Goal: Check status: Check status

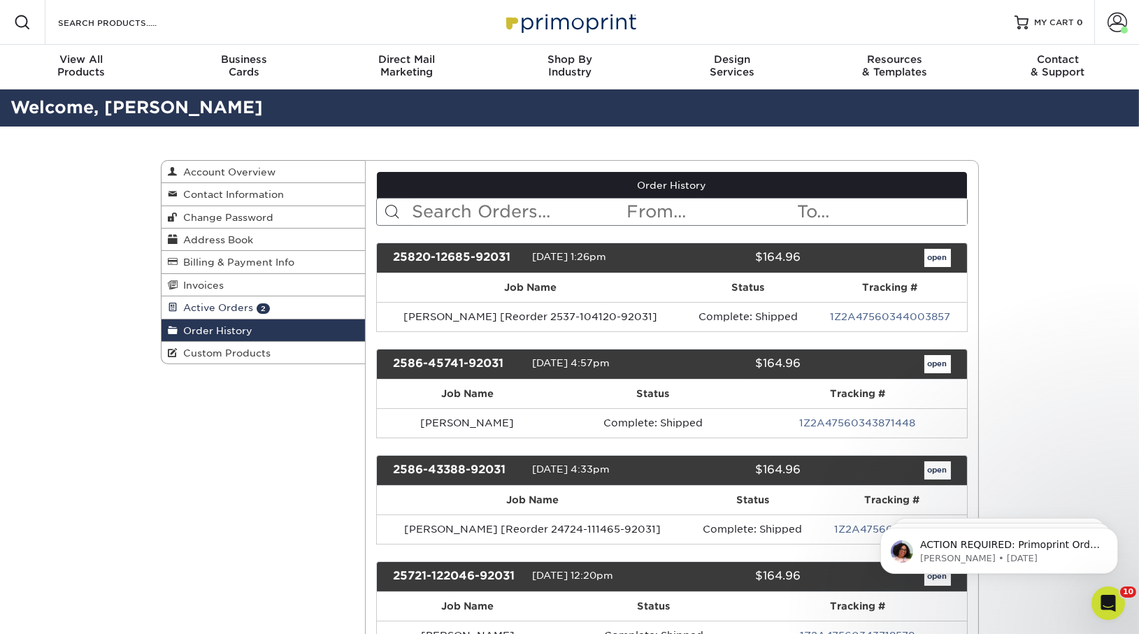
click at [207, 304] on span "Active Orders" at bounding box center [216, 307] width 76 height 11
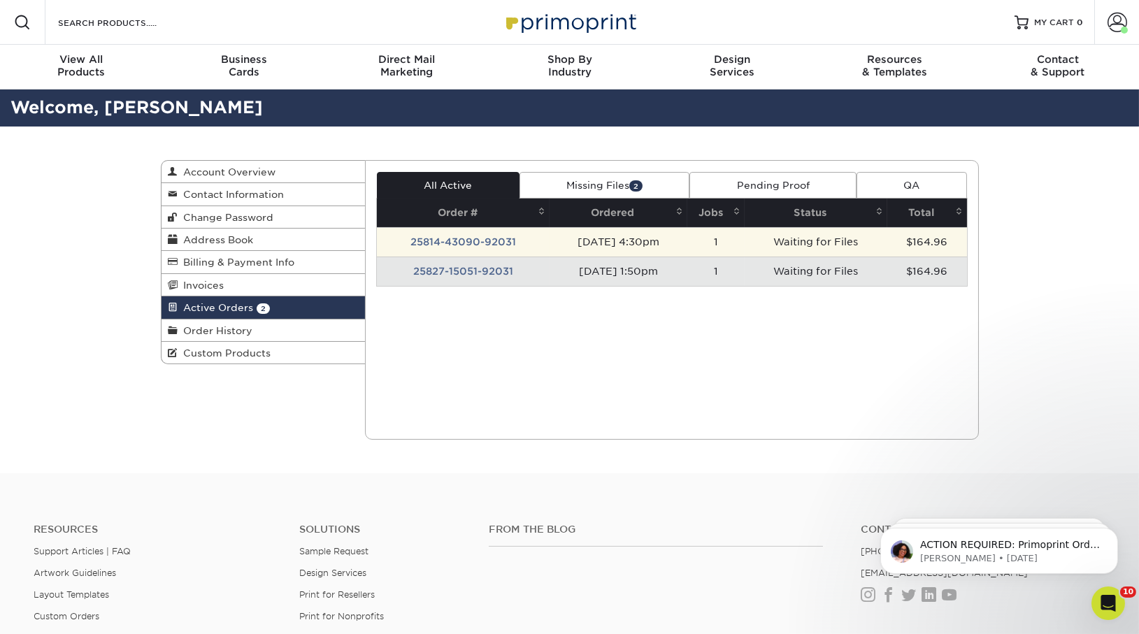
click at [461, 235] on td "25814-43090-92031" at bounding box center [463, 241] width 173 height 29
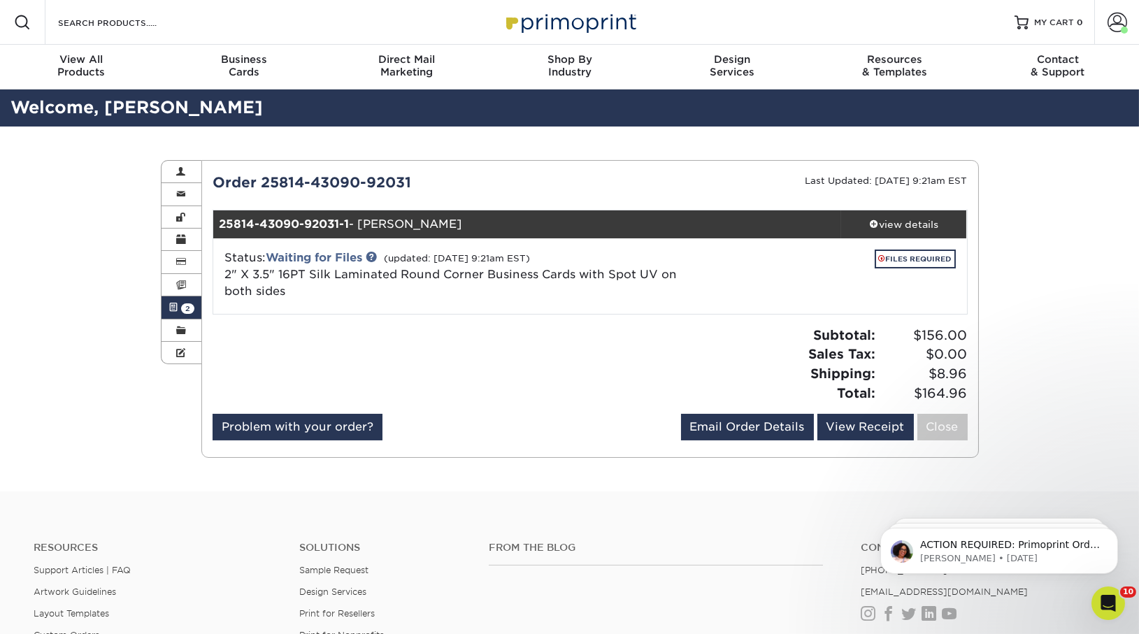
click at [181, 310] on span "2" at bounding box center [187, 308] width 13 height 10
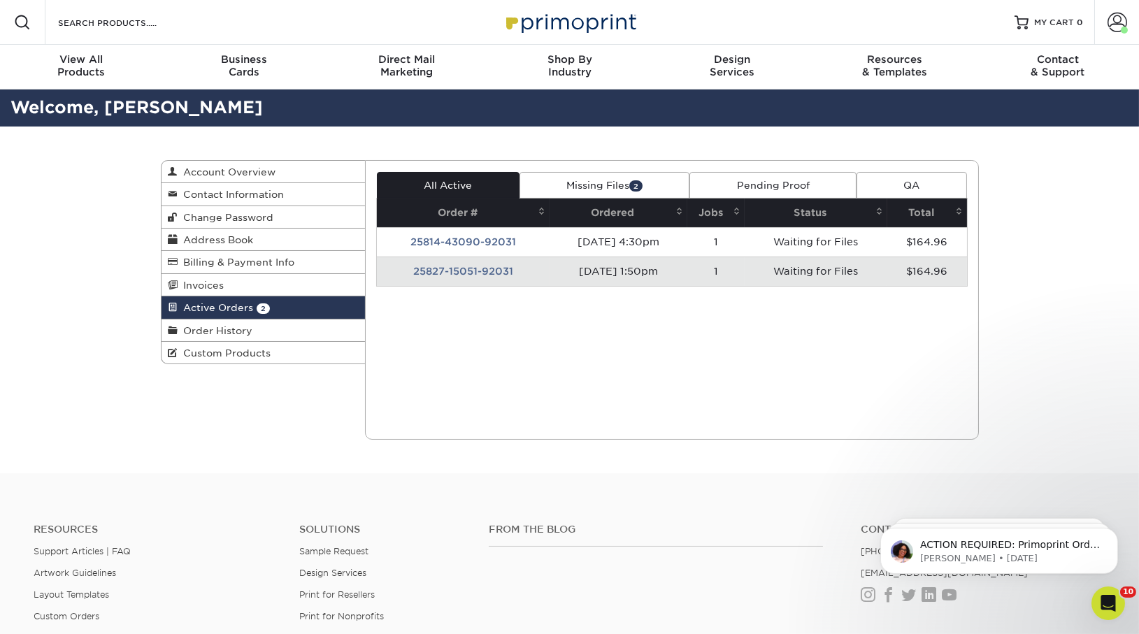
click at [417, 269] on td "25827-15051-92031" at bounding box center [463, 271] width 173 height 29
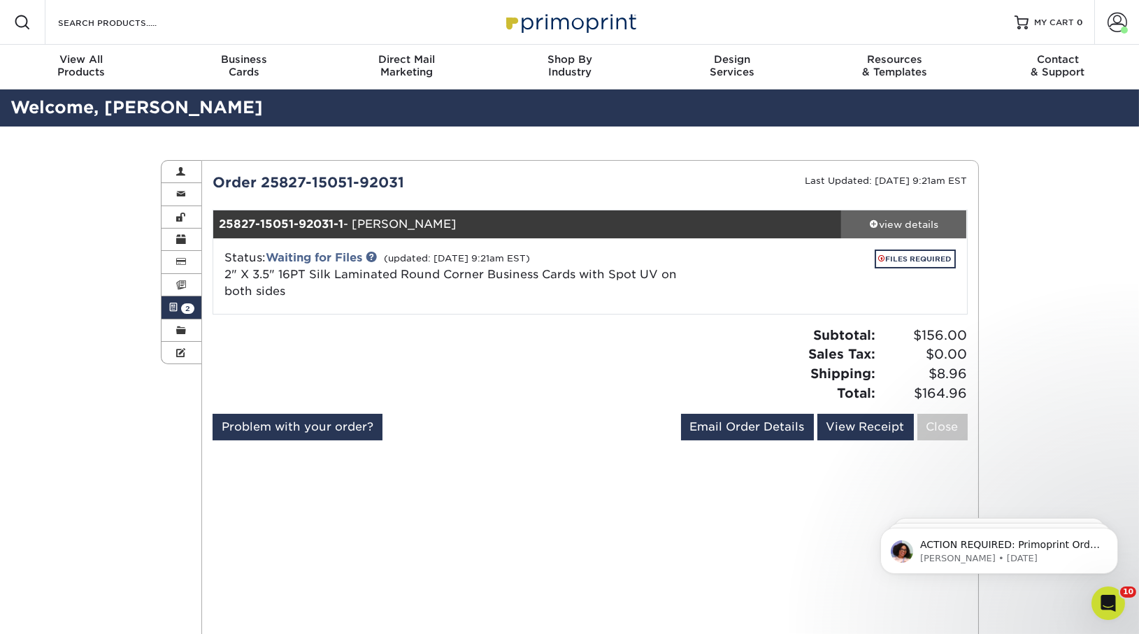
click at [903, 218] on div "view details" at bounding box center [904, 224] width 126 height 14
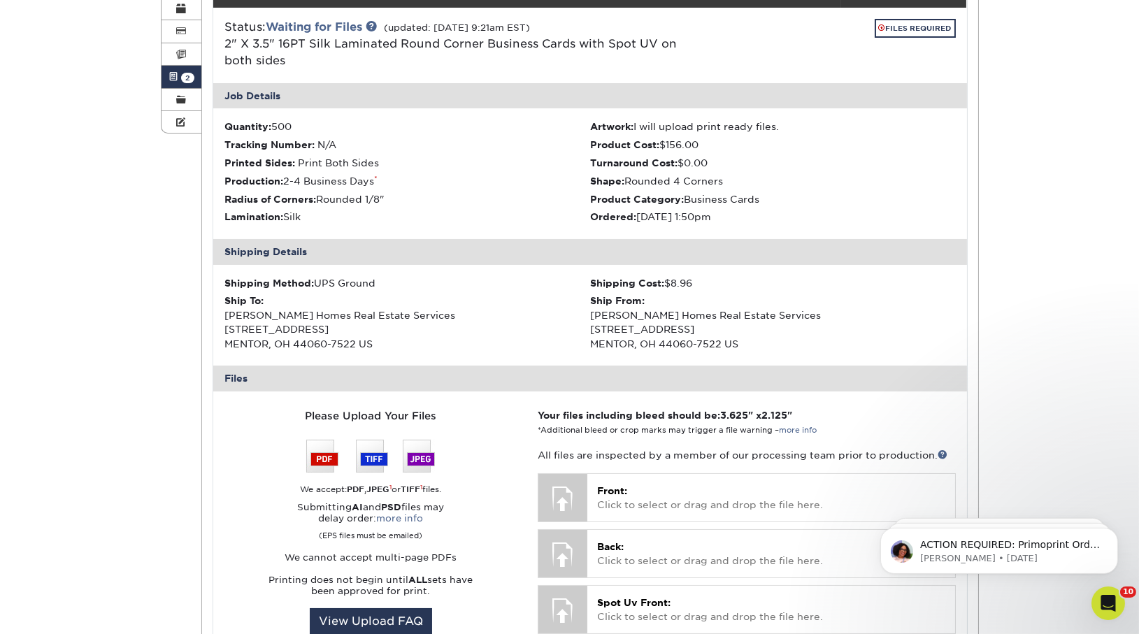
scroll to position [573, 0]
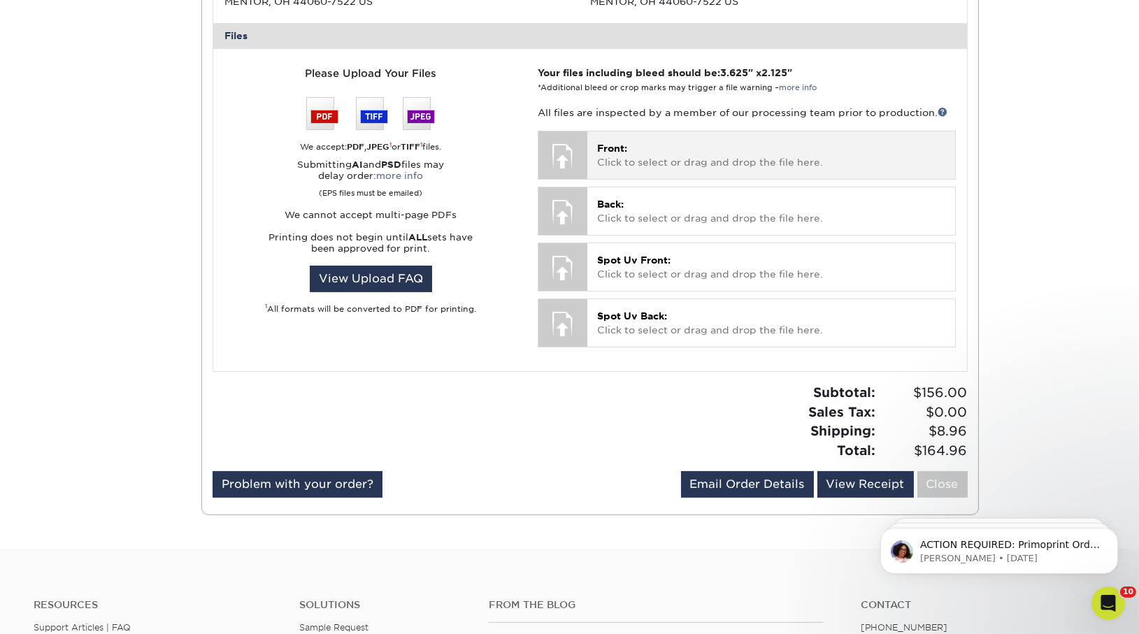
click at [671, 162] on p "Front: Click to select or drag and drop the file here." at bounding box center [771, 155] width 348 height 29
click at [612, 159] on p "Front: Click to select or drag and drop the file here." at bounding box center [771, 155] width 348 height 29
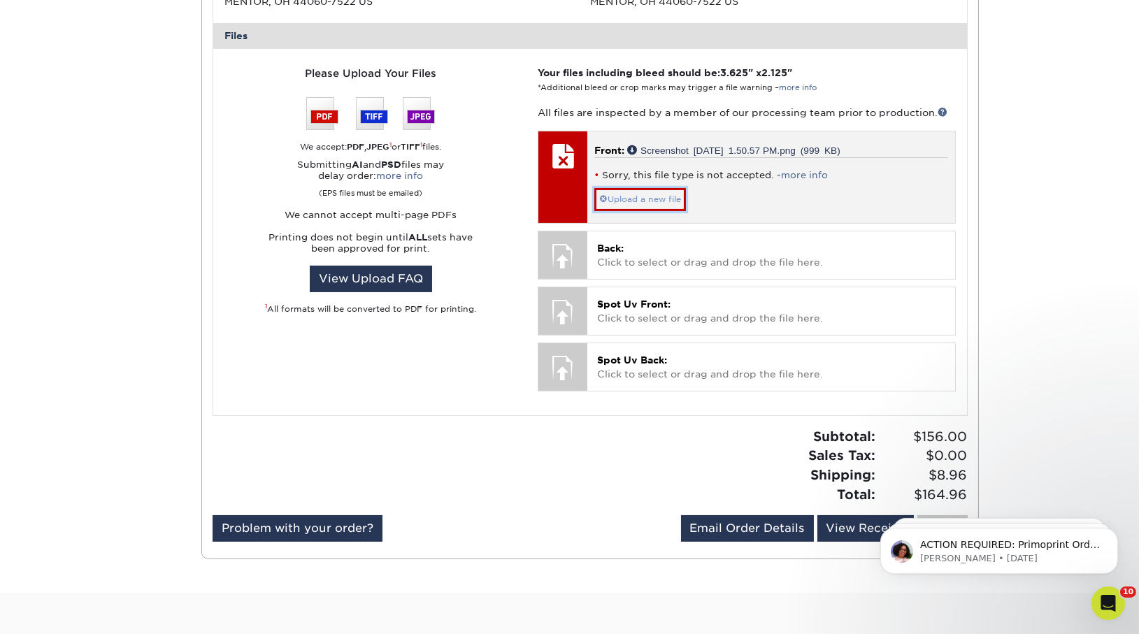
click at [648, 201] on link "Upload a new file" at bounding box center [640, 199] width 92 height 22
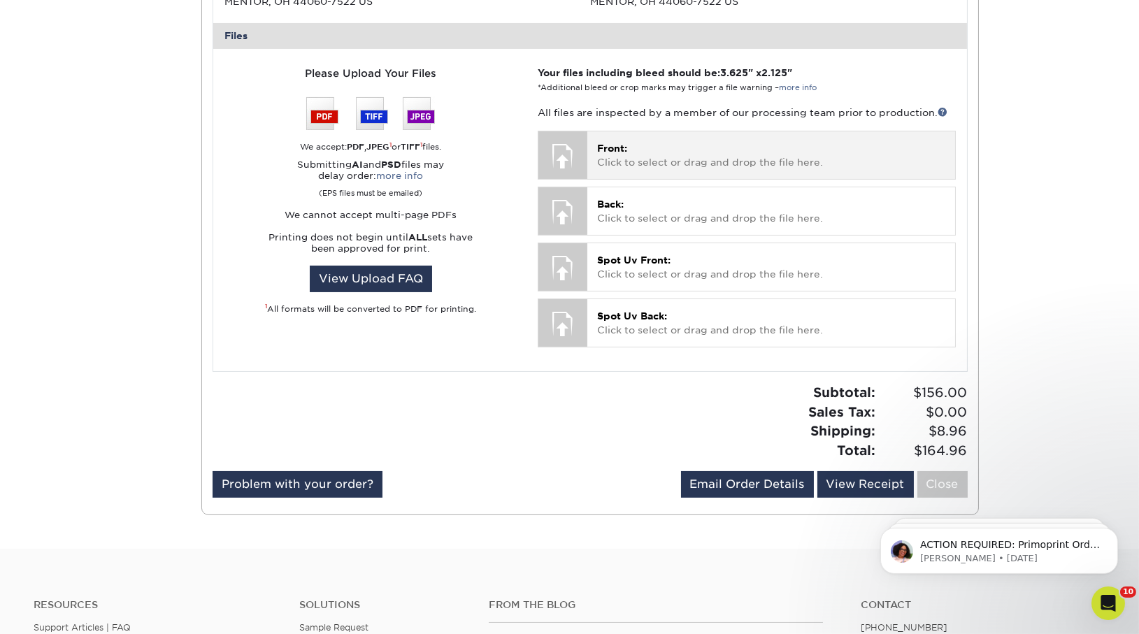
click at [652, 172] on div "Front: Click to select or drag and drop the file here. Choose file Screenshot […" at bounding box center [770, 154] width 367 height 47
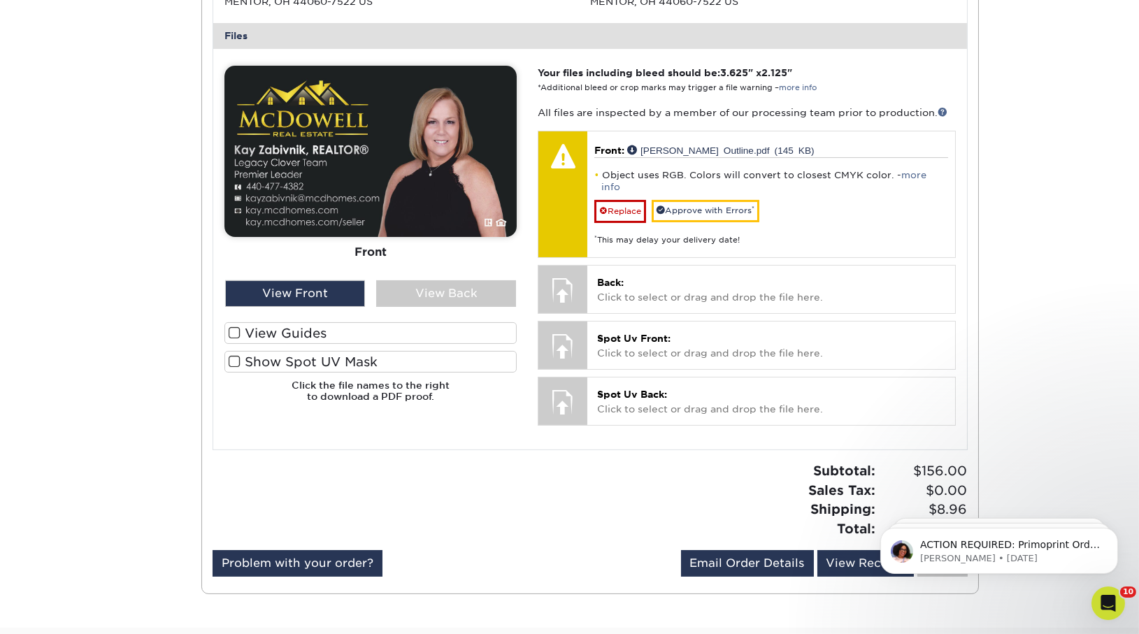
click at [322, 196] on img at bounding box center [370, 151] width 292 height 171
click at [396, 292] on div "View Back" at bounding box center [446, 293] width 140 height 27
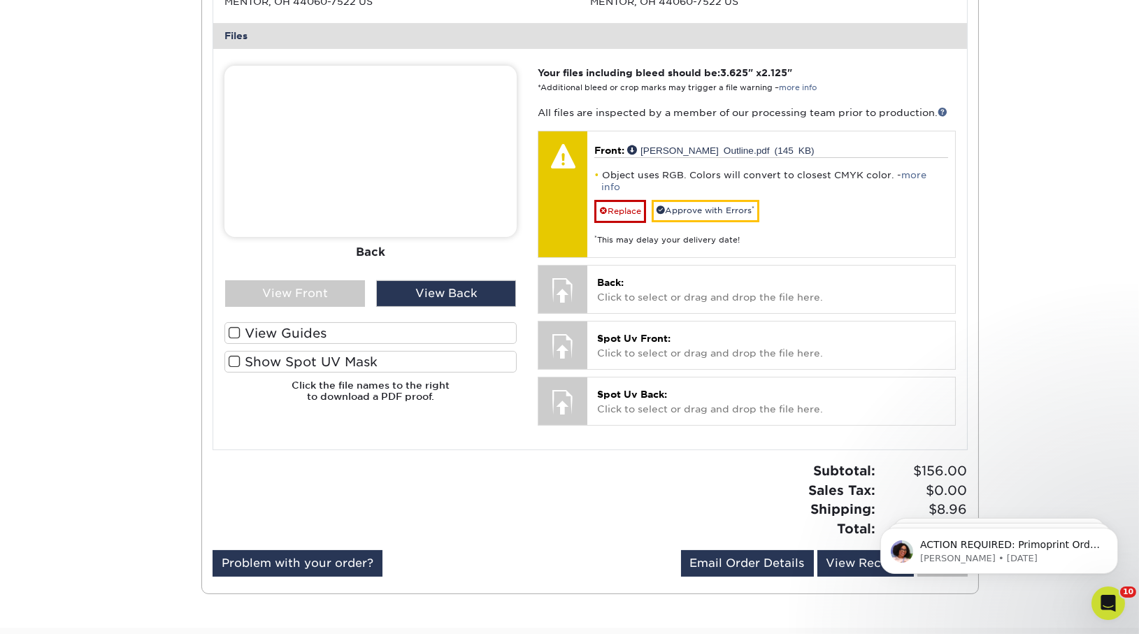
click at [334, 313] on div "Front Back View Front View Back Front Back" at bounding box center [370, 240] width 292 height 348
click at [332, 301] on div "View Front" at bounding box center [295, 293] width 140 height 27
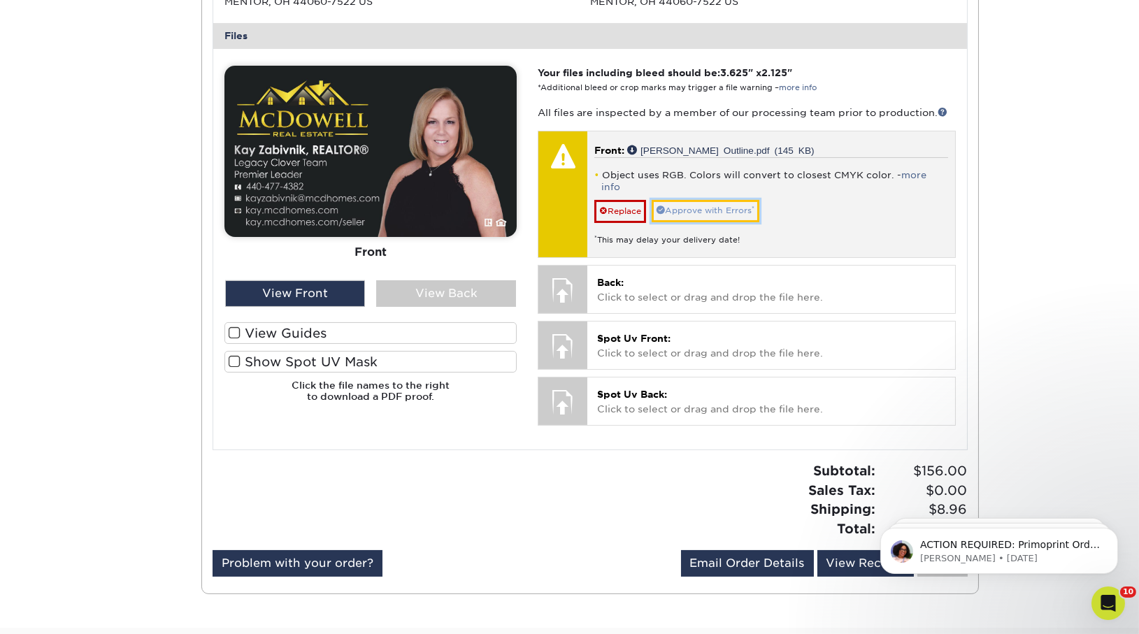
click at [715, 200] on link "Approve with Errors *" at bounding box center [706, 211] width 108 height 22
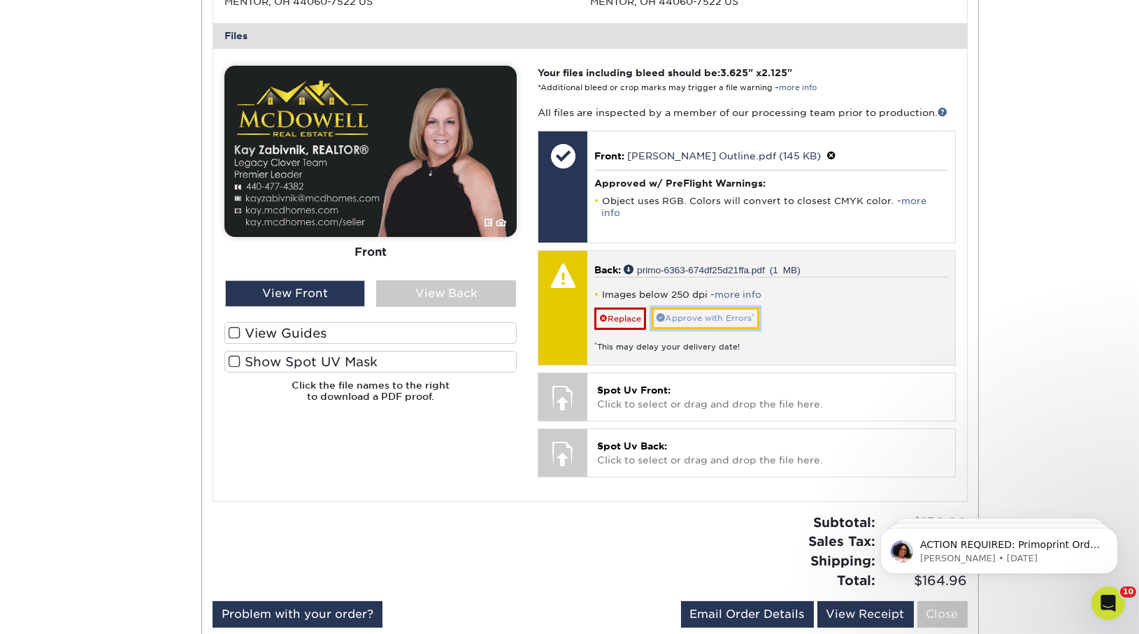
click at [744, 308] on link "Approve with Errors *" at bounding box center [706, 319] width 108 height 22
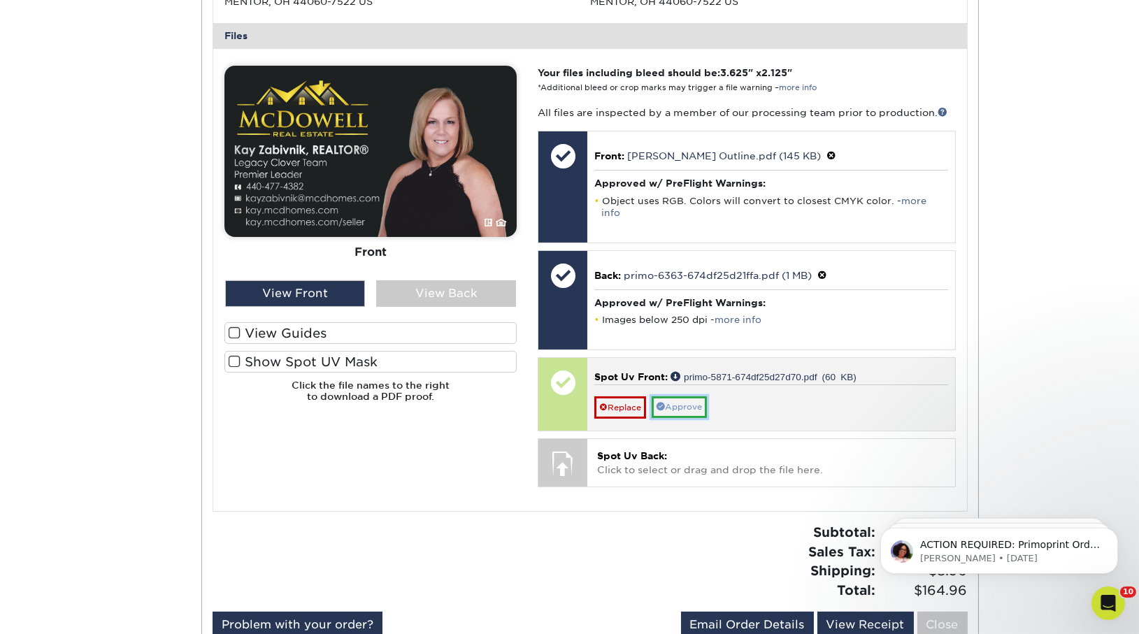
click at [691, 399] on link "Approve" at bounding box center [679, 407] width 55 height 22
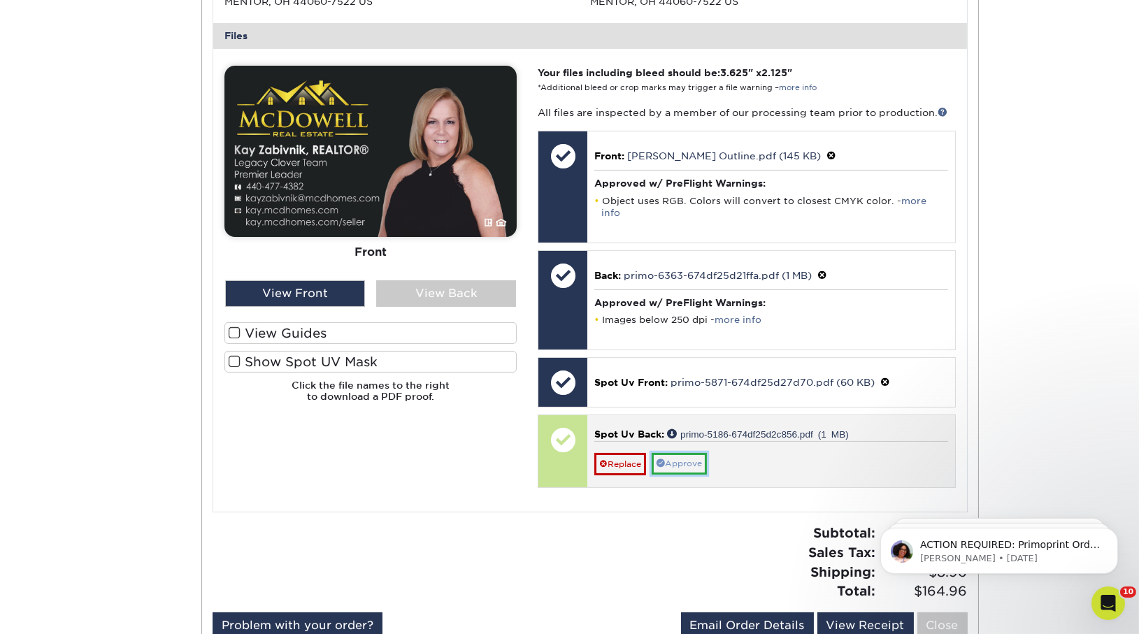
click at [694, 459] on link "Approve" at bounding box center [679, 464] width 55 height 22
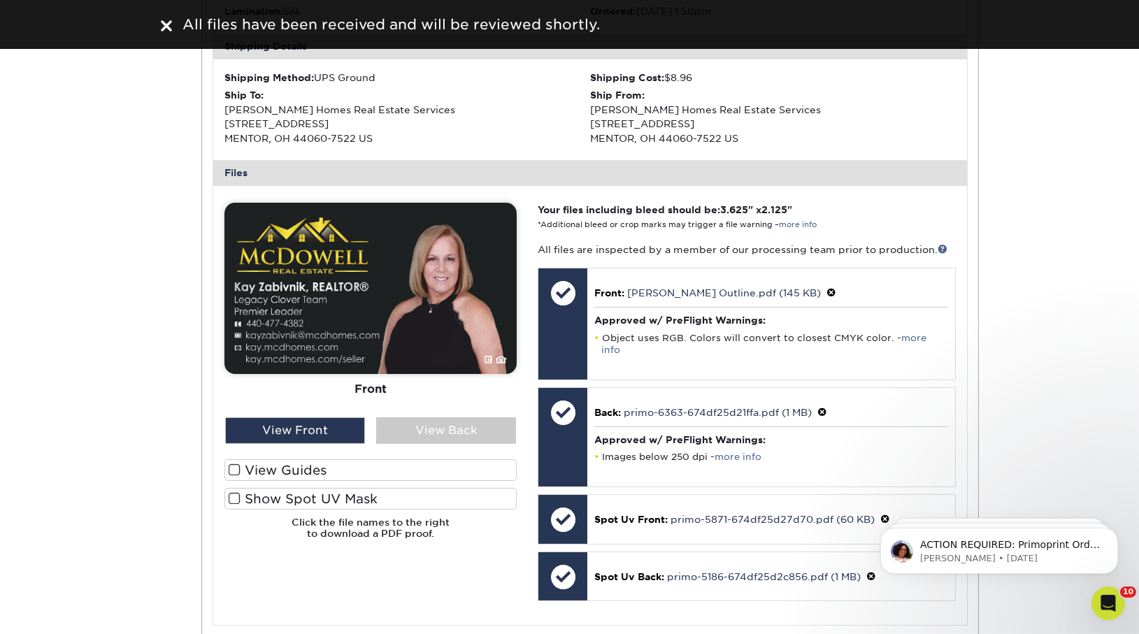
scroll to position [0, 0]
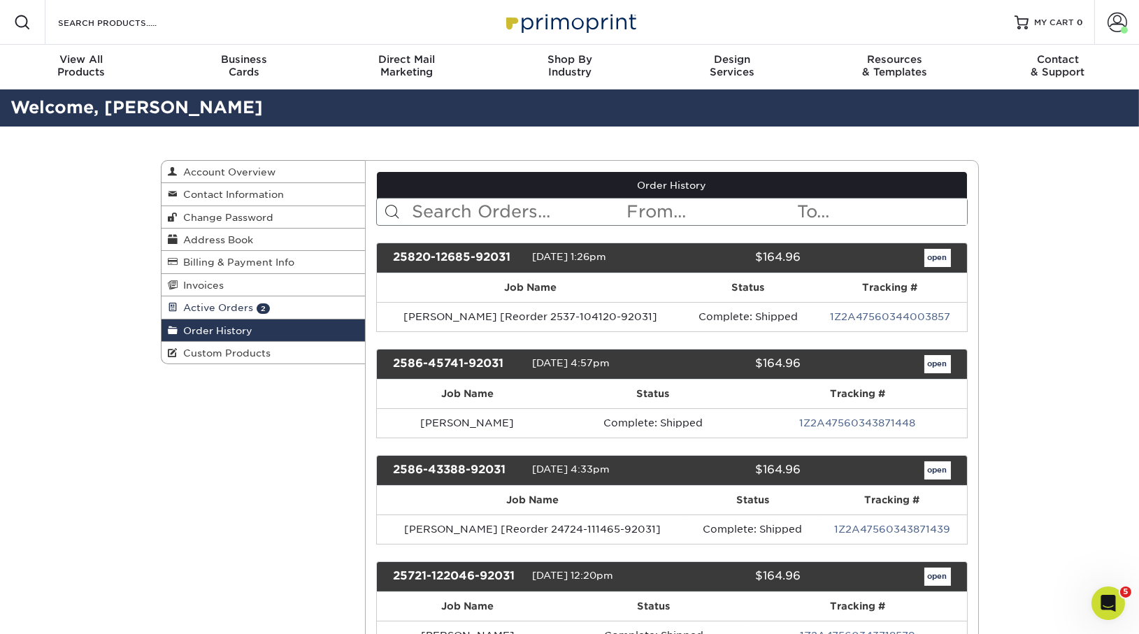
click at [248, 305] on span "Active Orders" at bounding box center [216, 307] width 76 height 11
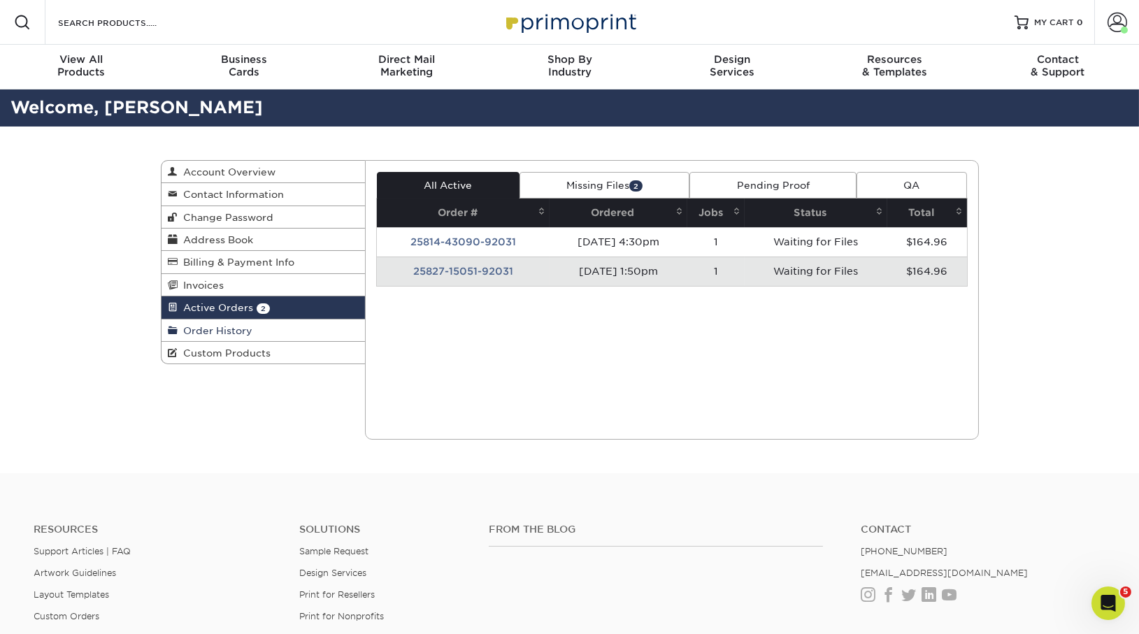
click at [255, 330] on link "Order History" at bounding box center [264, 331] width 204 height 22
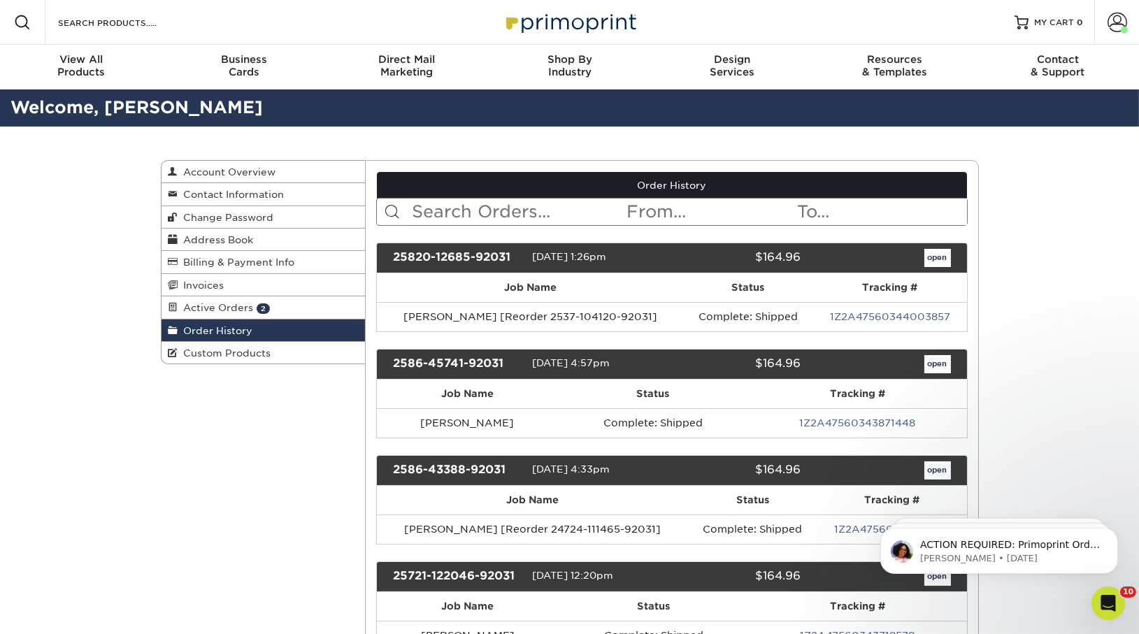
click at [447, 217] on input "text" at bounding box center [517, 212] width 215 height 27
type input "kay"
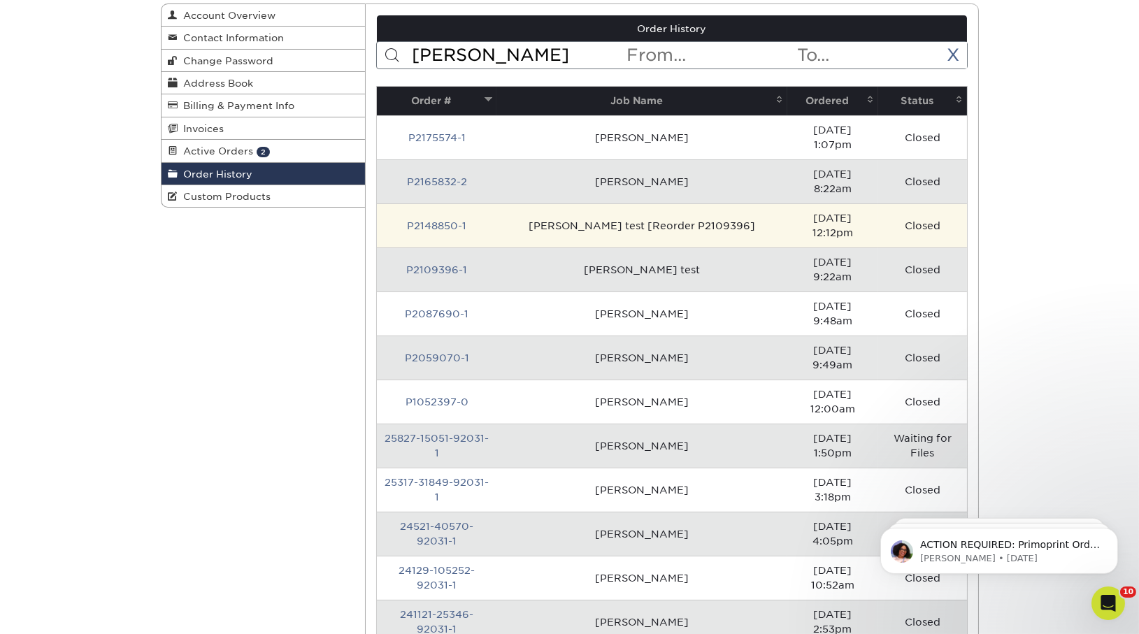
scroll to position [47, 0]
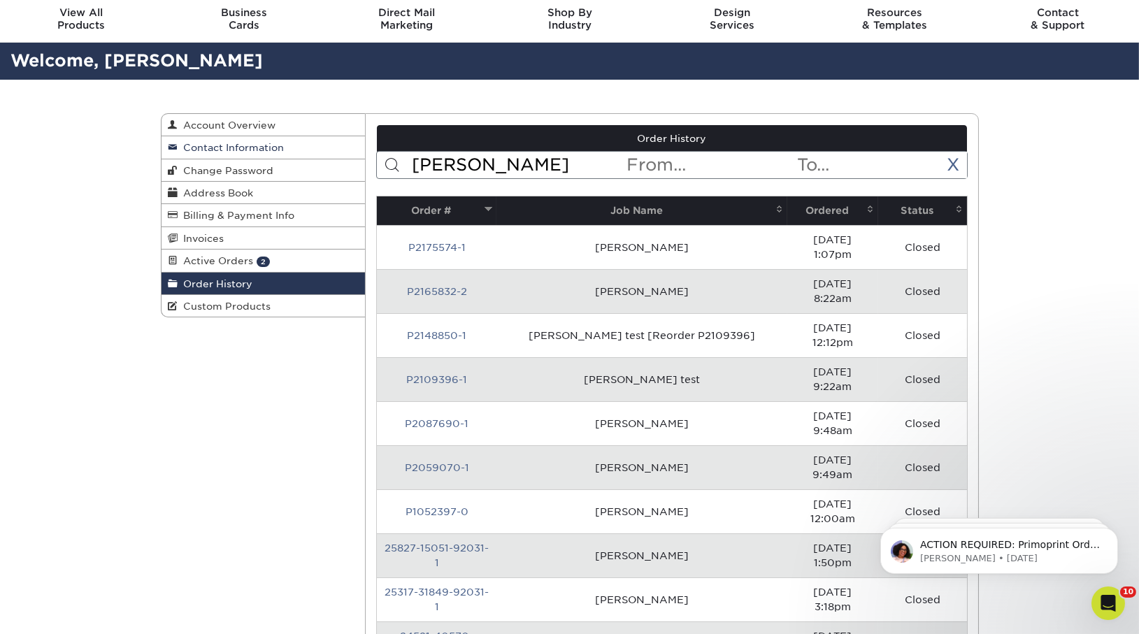
drag, startPoint x: 464, startPoint y: 164, endPoint x: 348, endPoint y: 152, distance: 117.3
click at [348, 113] on div "Order History Account Overview Contact Information Change Password Address Book…" at bounding box center [570, 113] width 818 height 0
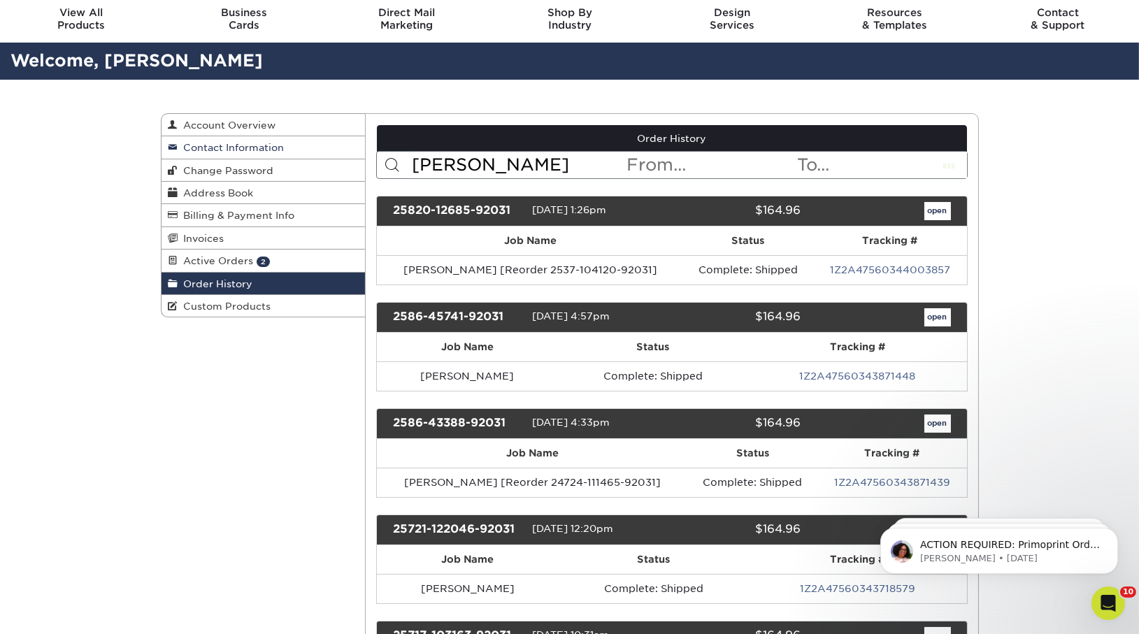
type input "lynne"
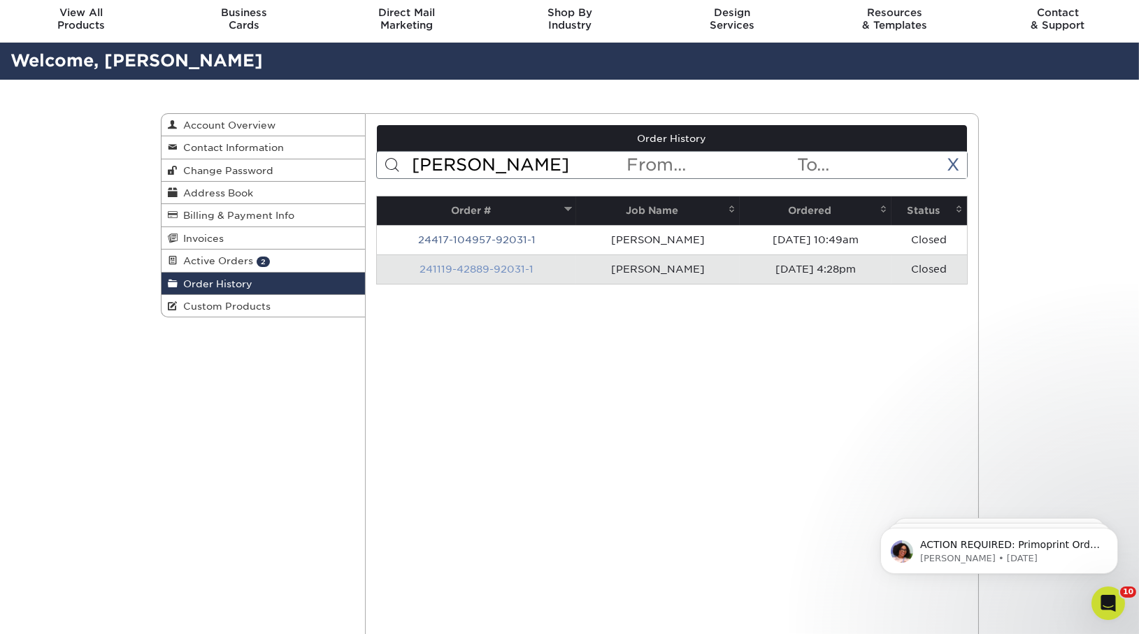
click at [492, 265] on link "241119-42889-92031-1" at bounding box center [477, 269] width 114 height 11
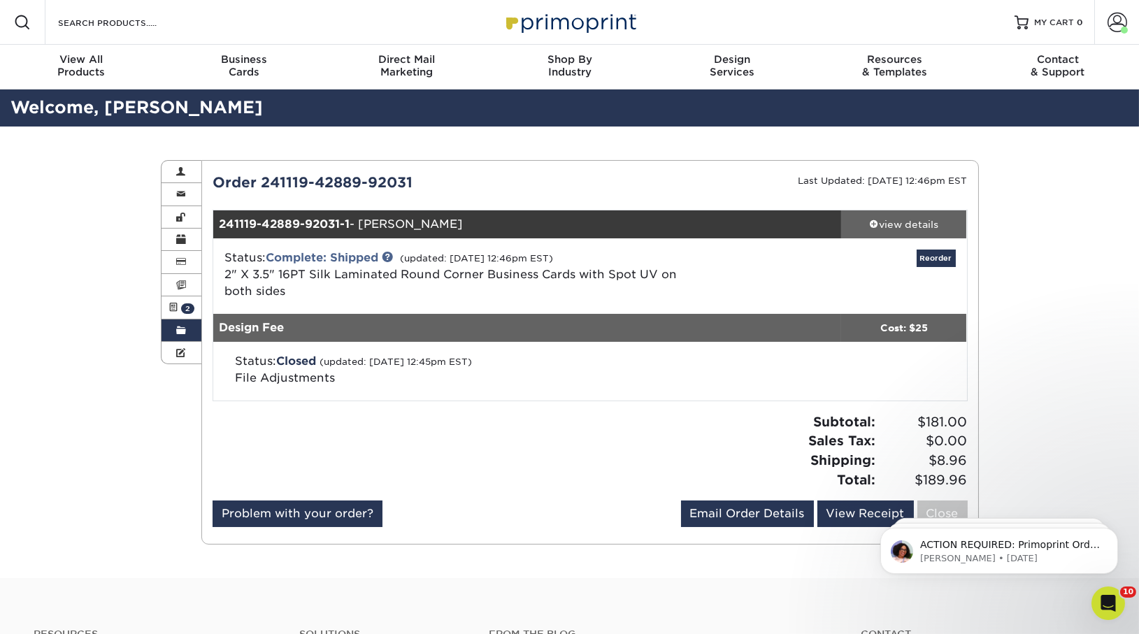
click at [923, 222] on div "view details" at bounding box center [904, 224] width 126 height 14
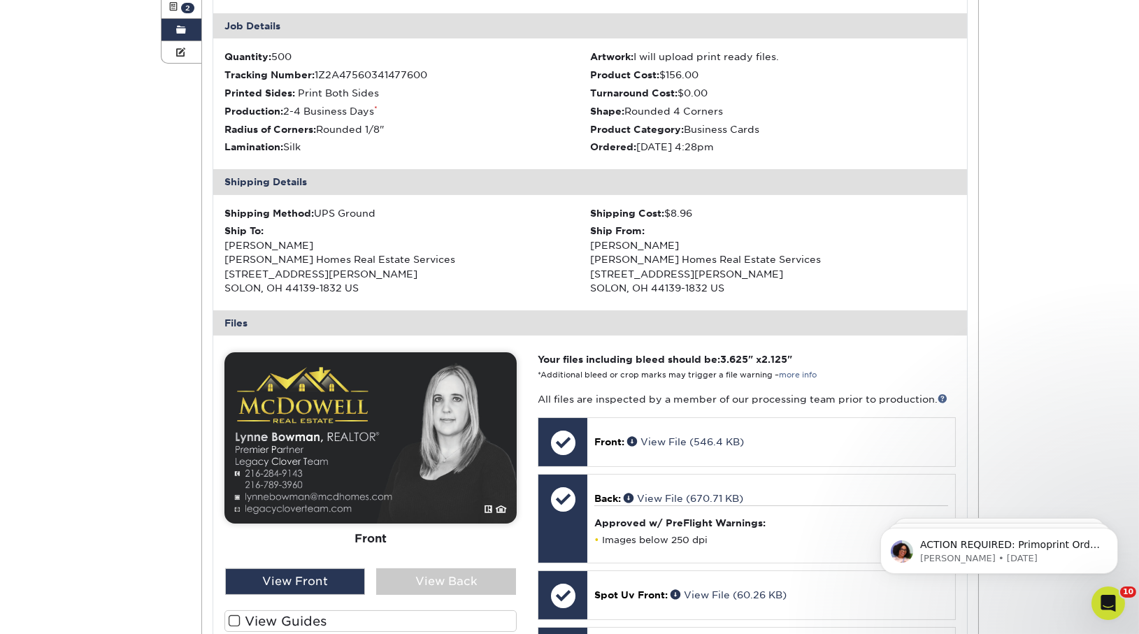
scroll to position [643, 0]
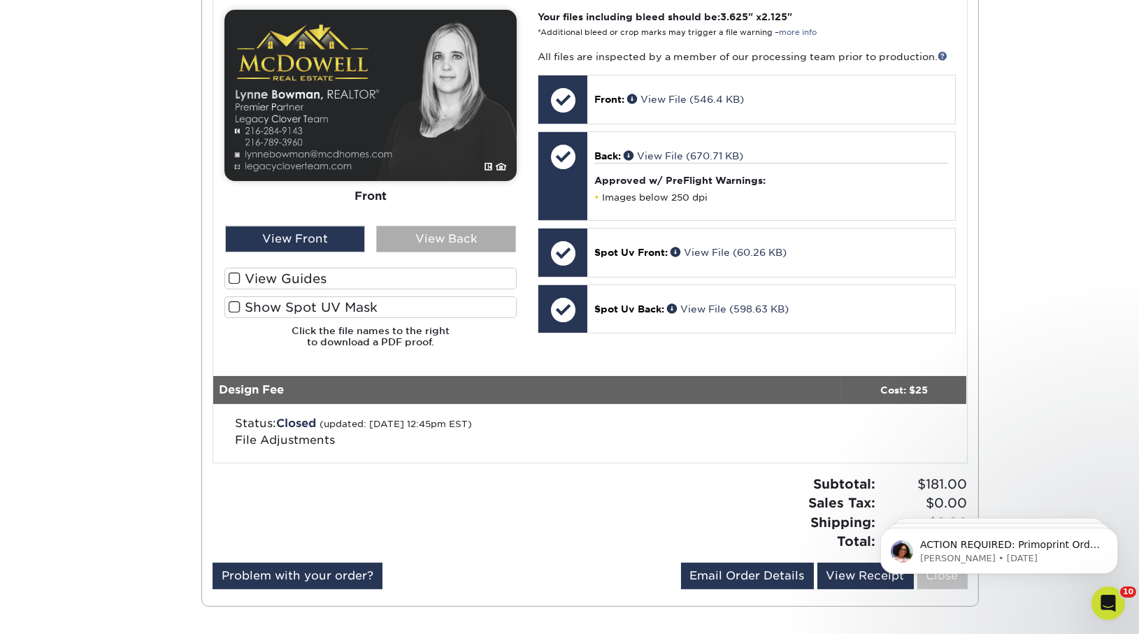
click at [481, 229] on div "View Back" at bounding box center [446, 239] width 140 height 27
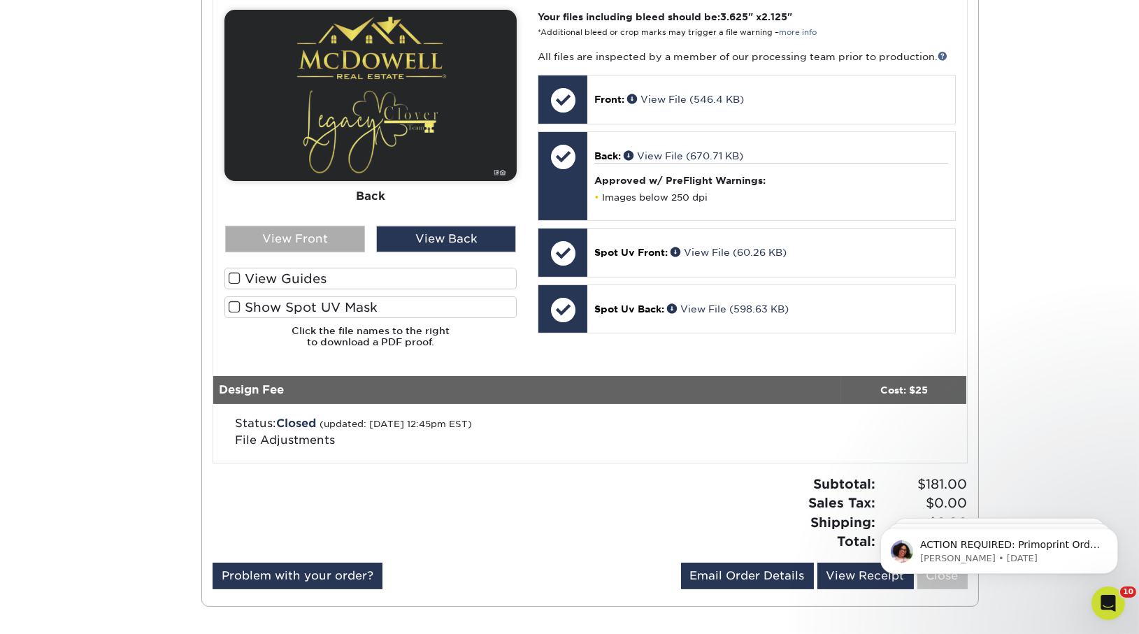
click at [317, 242] on div "View Front" at bounding box center [295, 239] width 140 height 27
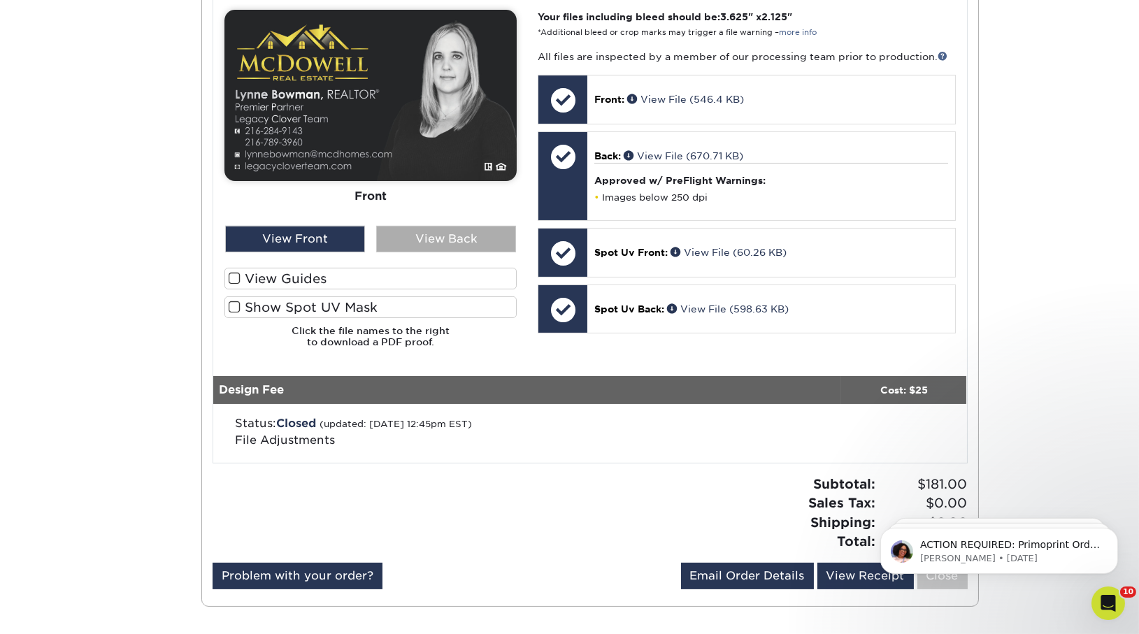
click at [447, 248] on div "View Back" at bounding box center [446, 239] width 140 height 27
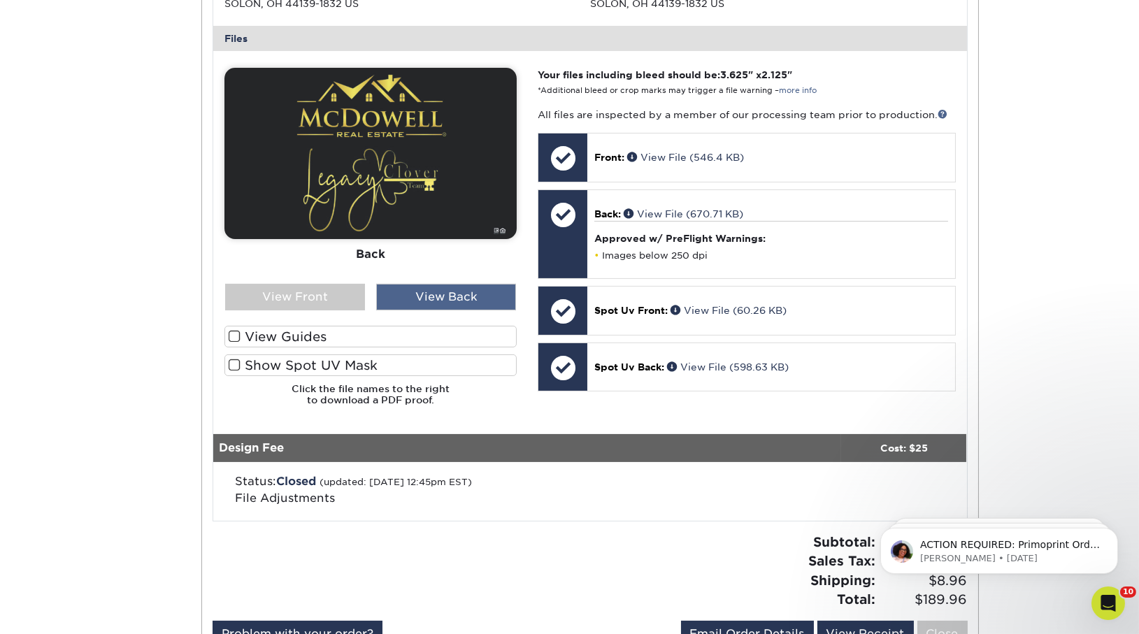
scroll to position [481, 0]
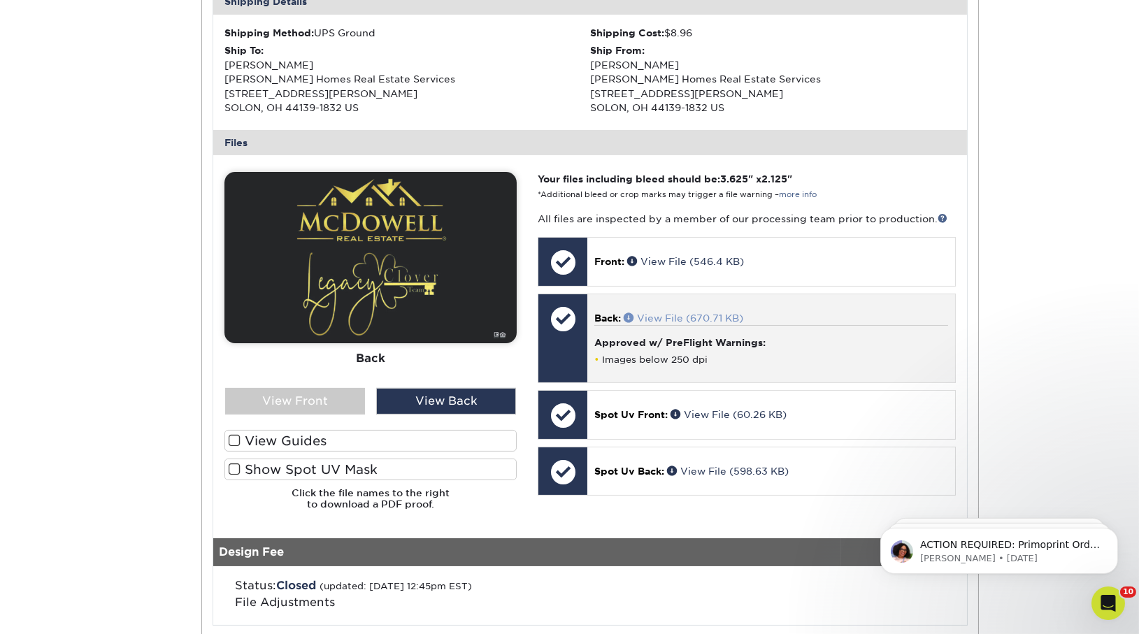
click at [679, 317] on link "View File (670.71 KB)" at bounding box center [684, 318] width 120 height 11
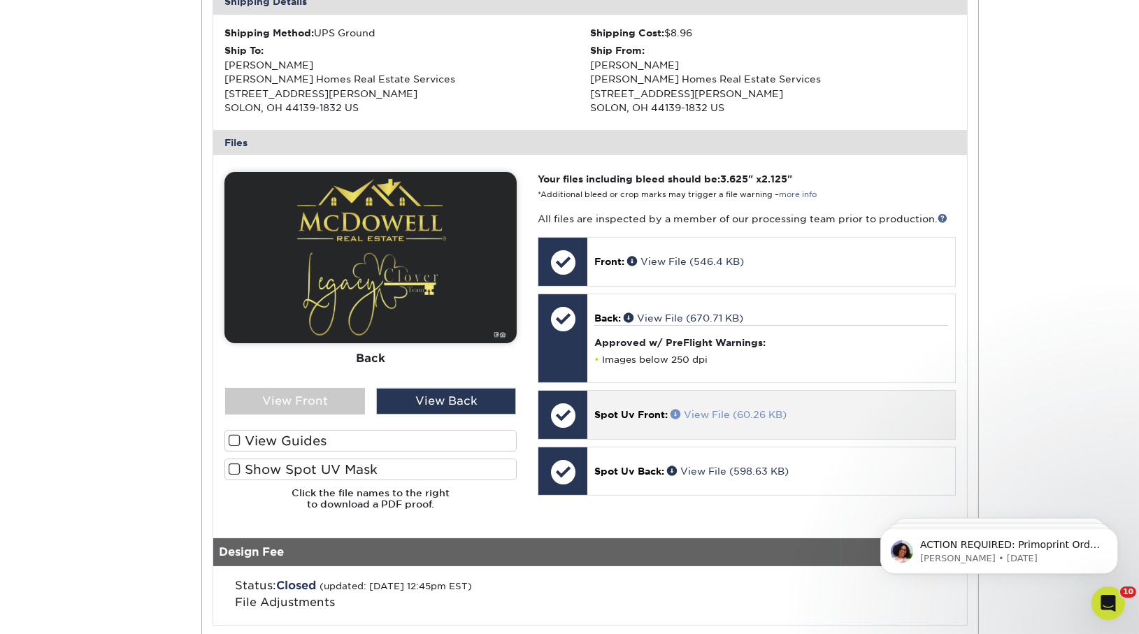
click at [706, 411] on link "View File (60.26 KB)" at bounding box center [729, 414] width 116 height 11
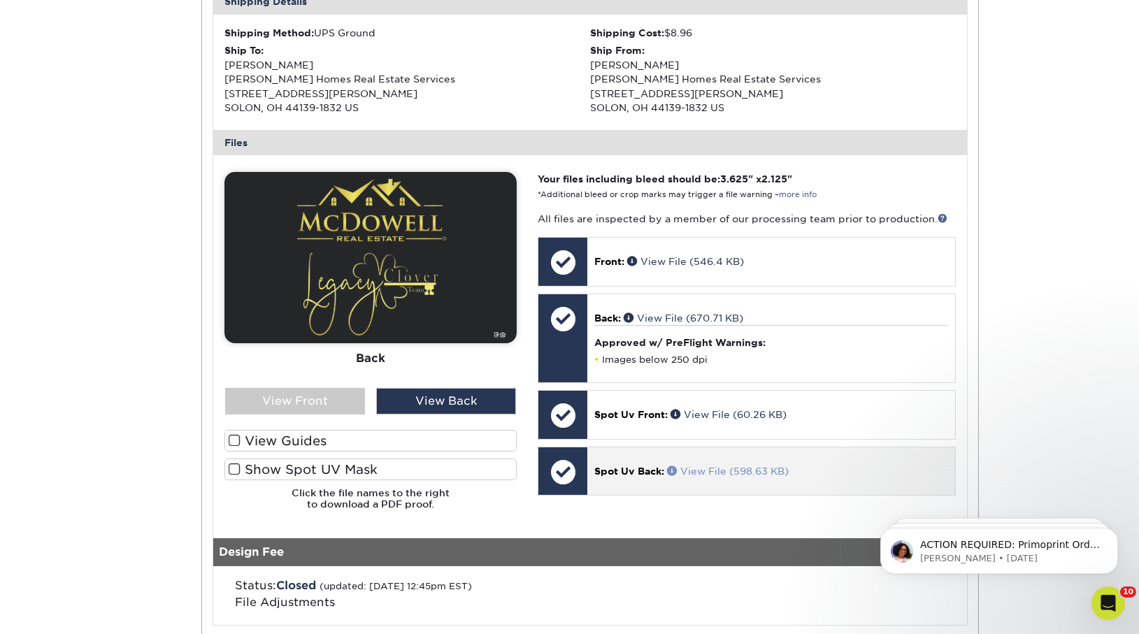
click at [727, 475] on link "View File (598.63 KB)" at bounding box center [728, 471] width 122 height 11
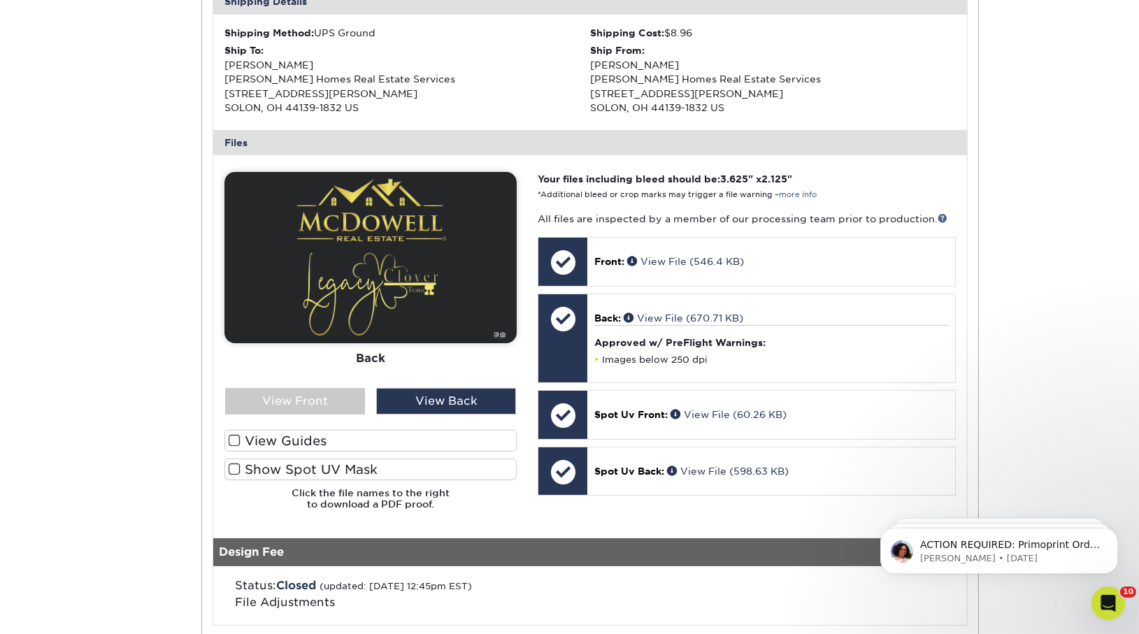
scroll to position [0, 0]
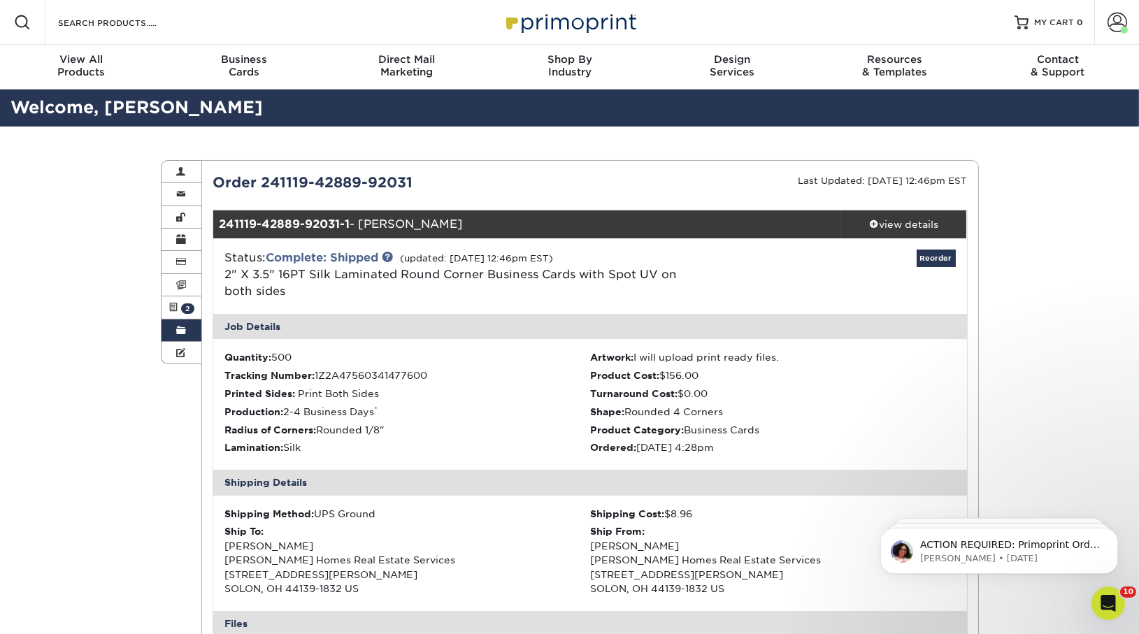
click at [176, 320] on link "Order History" at bounding box center [182, 331] width 41 height 22
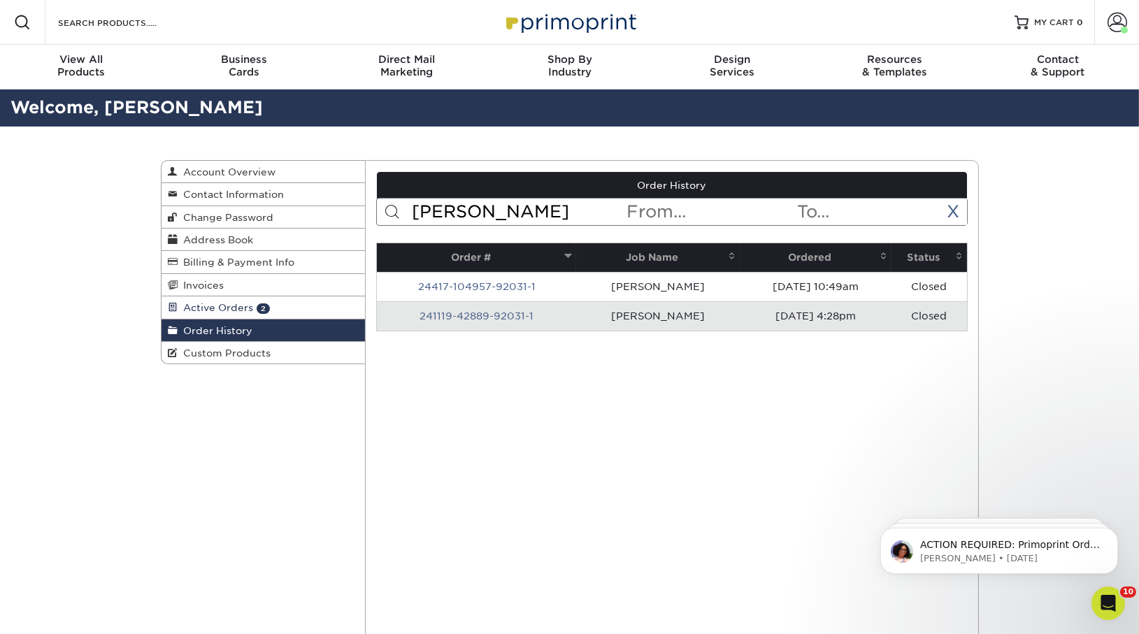
click at [176, 306] on span at bounding box center [174, 307] width 10 height 11
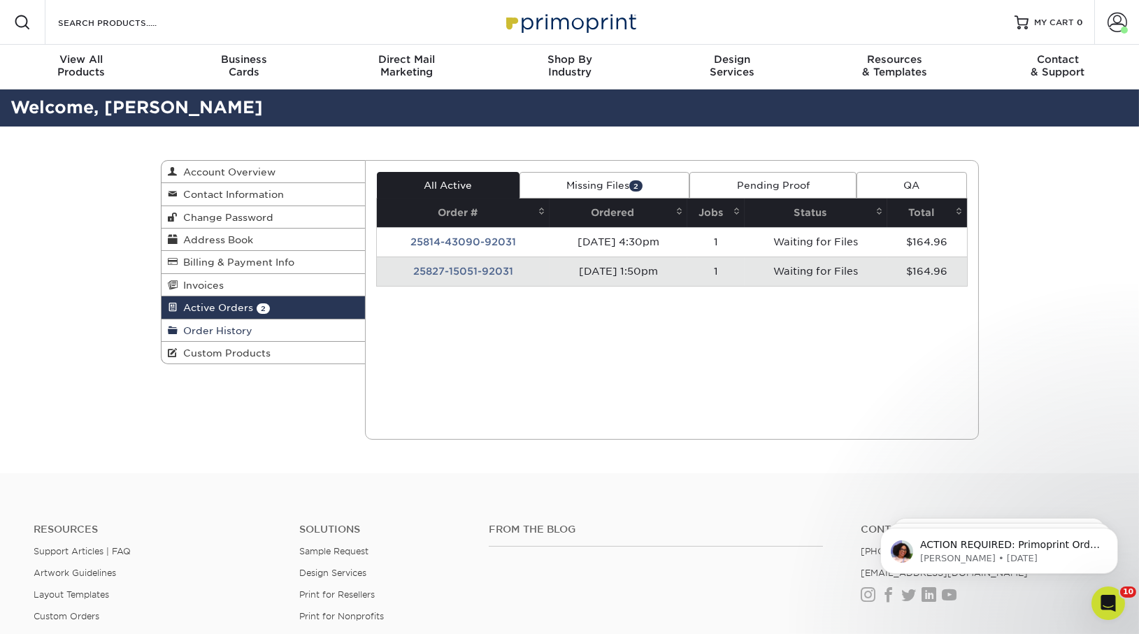
click at [228, 328] on span "Order History" at bounding box center [215, 330] width 75 height 11
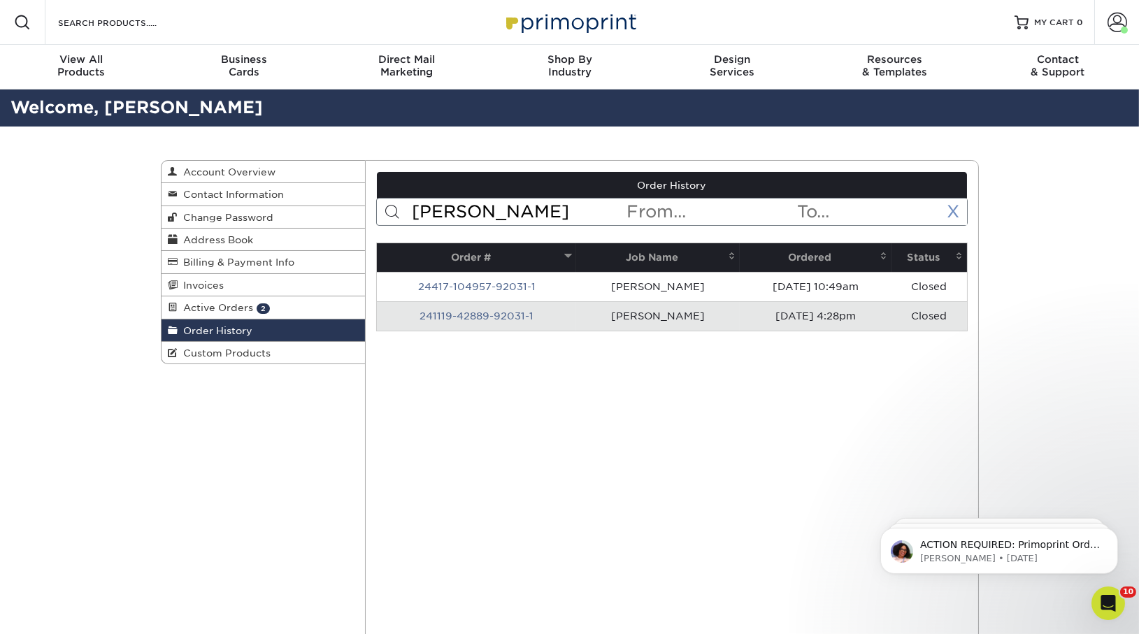
click at [948, 206] on link "X" at bounding box center [954, 211] width 13 height 20
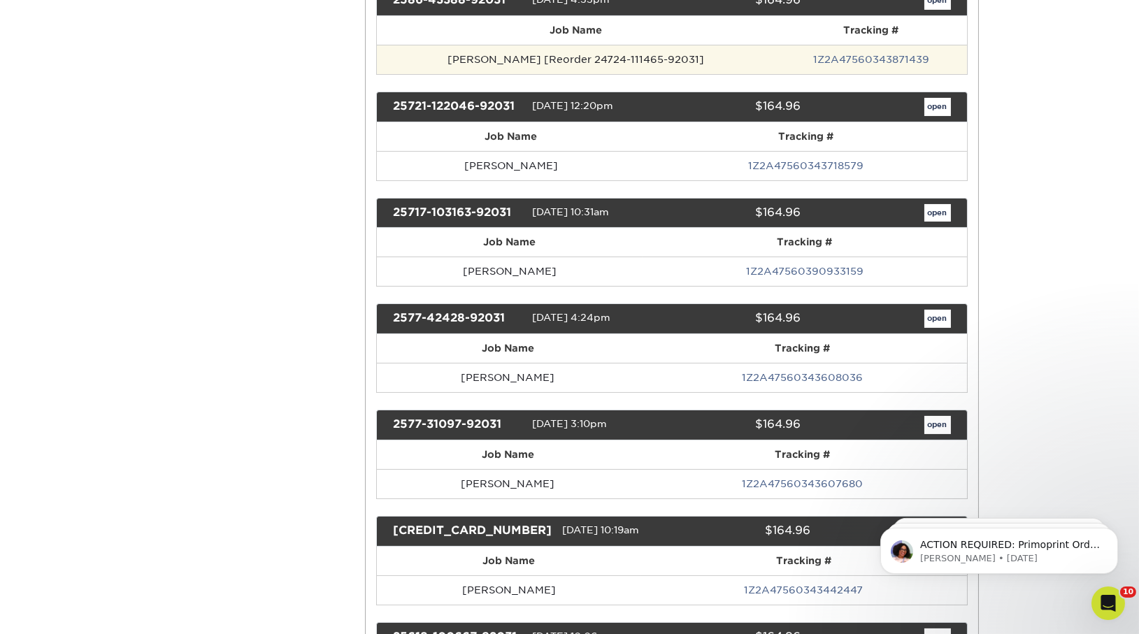
scroll to position [483, 0]
